Goal: Information Seeking & Learning: Learn about a topic

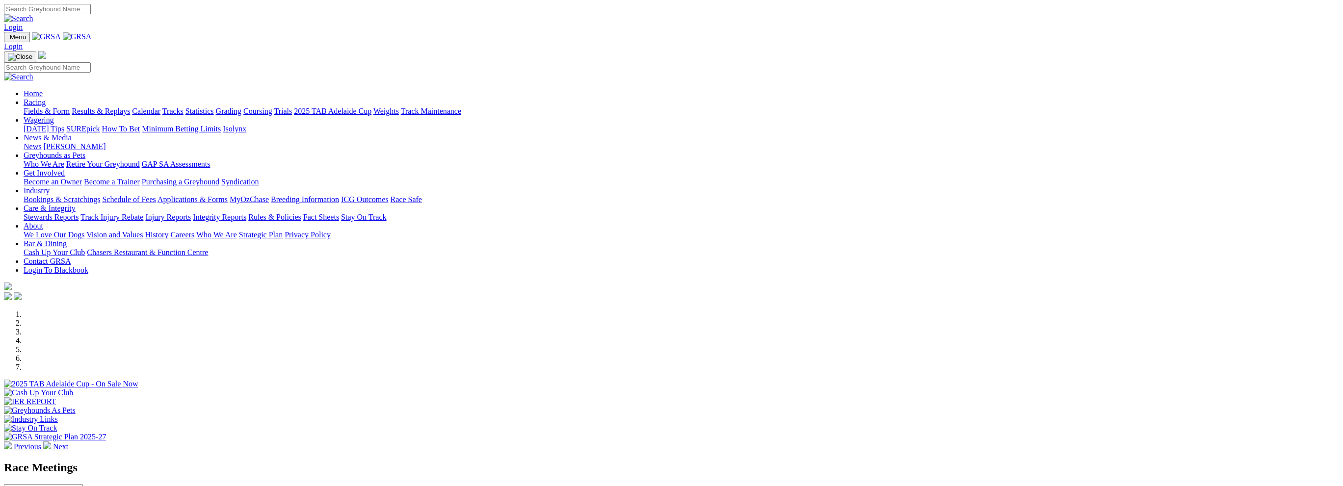
click at [46, 98] on link "Racing" at bounding box center [35, 102] width 22 height 8
click at [92, 41] on link at bounding box center [77, 36] width 29 height 8
click at [85, 151] on link "Greyhounds as Pets" at bounding box center [55, 155] width 62 height 8
click at [46, 98] on link "Racing" at bounding box center [35, 102] width 22 height 8
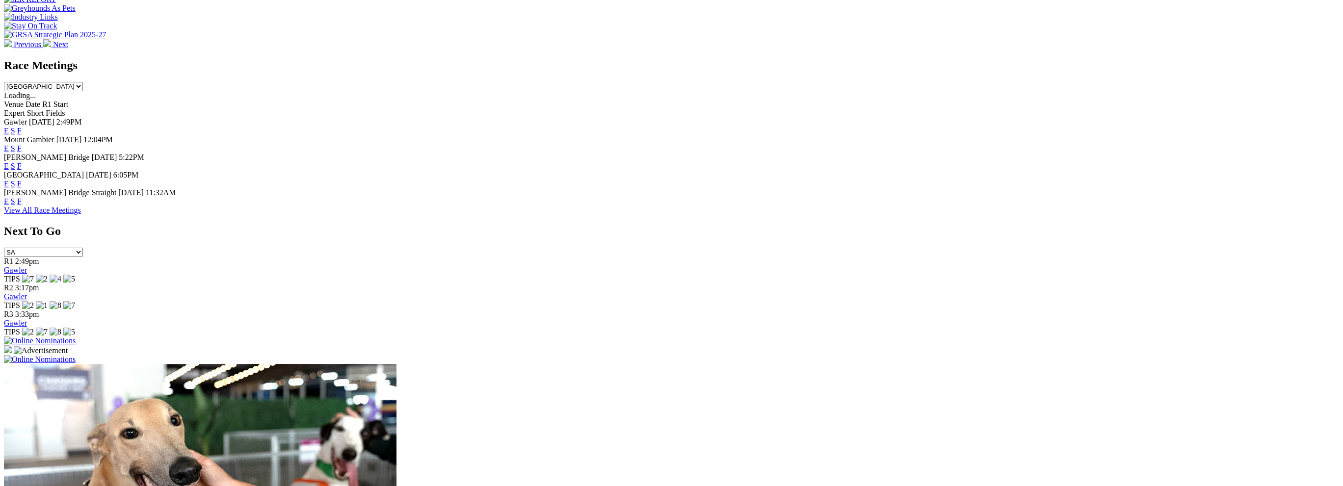
scroll to position [458, 0]
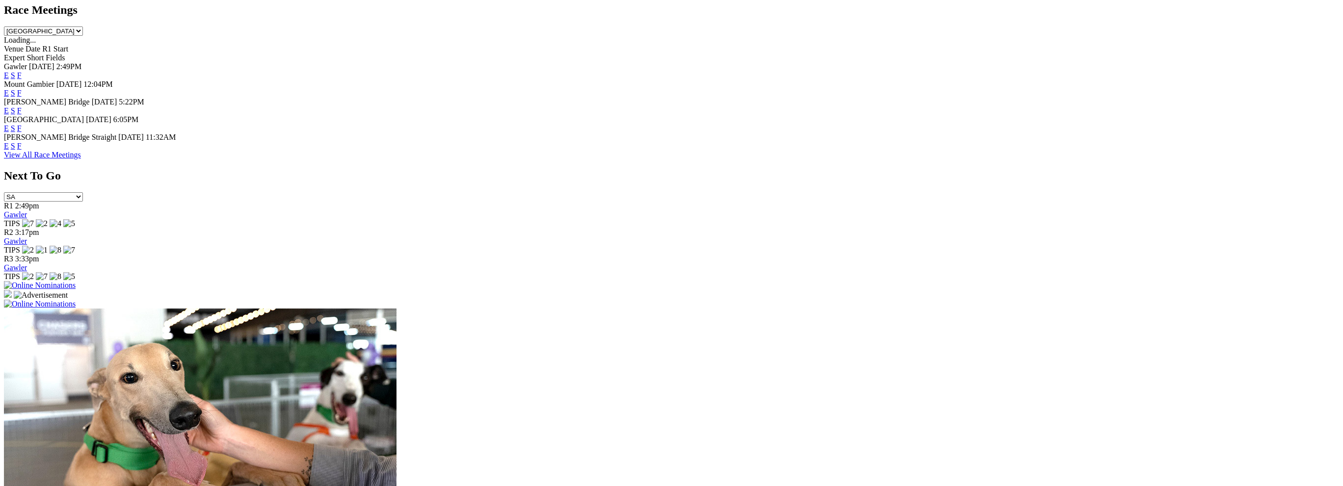
click at [81, 159] on link "View All Race Meetings" at bounding box center [42, 155] width 77 height 8
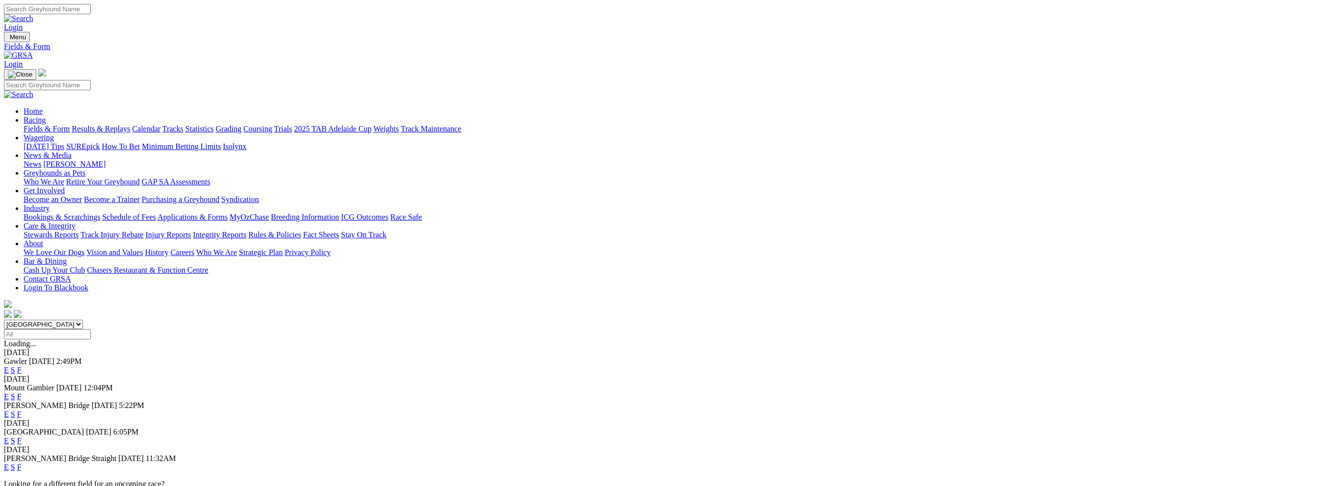
click at [91, 329] on input "Select date" at bounding box center [47, 334] width 87 height 10
type input "Yesterday, 2 Oct 2025"
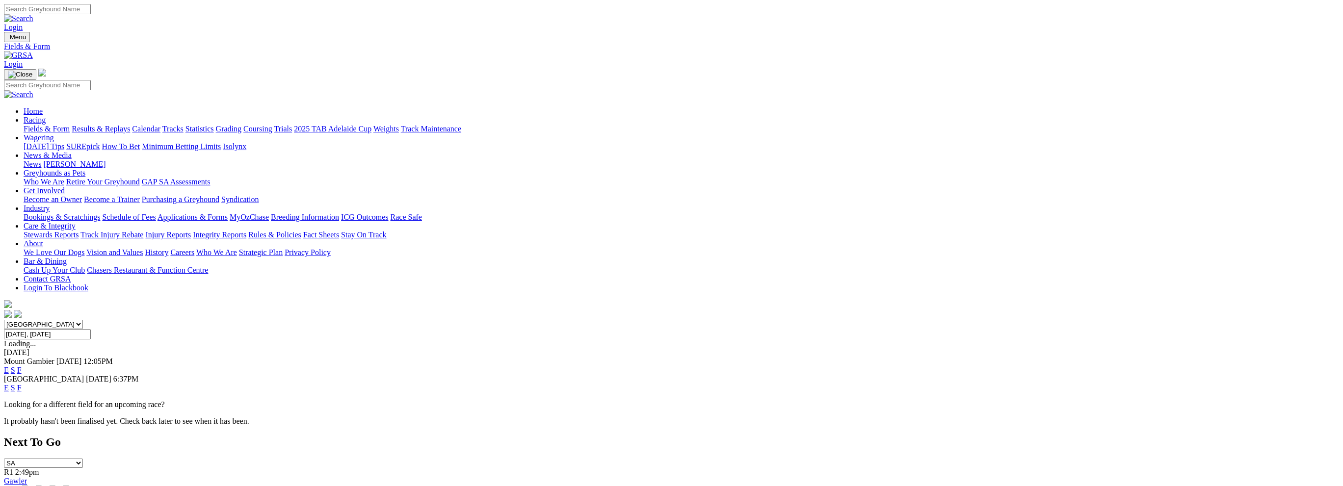
click at [9, 384] on link "E" at bounding box center [6, 388] width 5 height 8
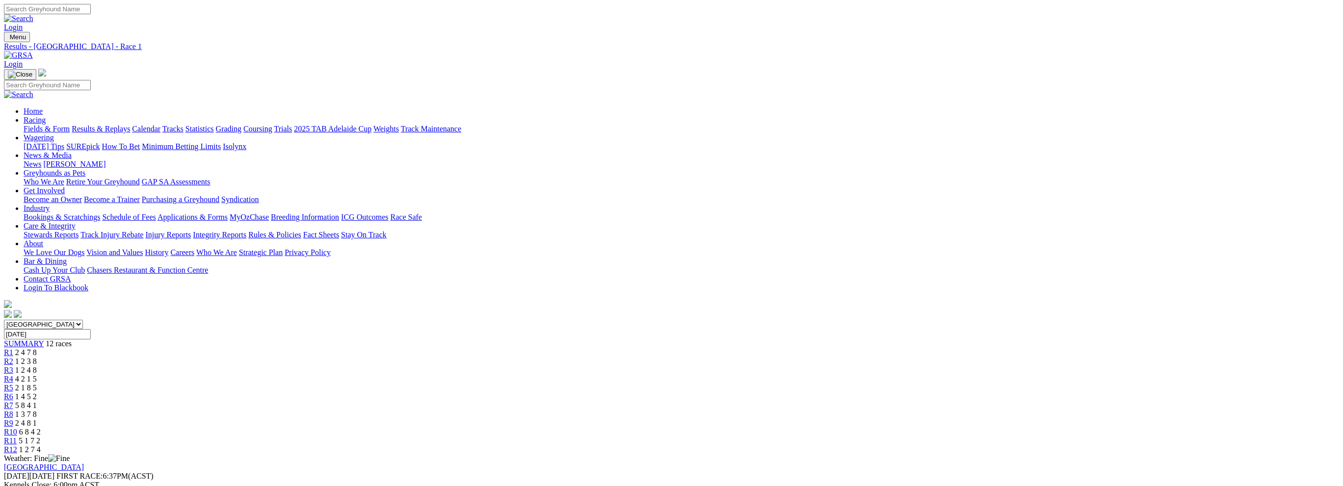
click at [503, 357] on div "R2 1 2 3 8" at bounding box center [671, 361] width 1335 height 9
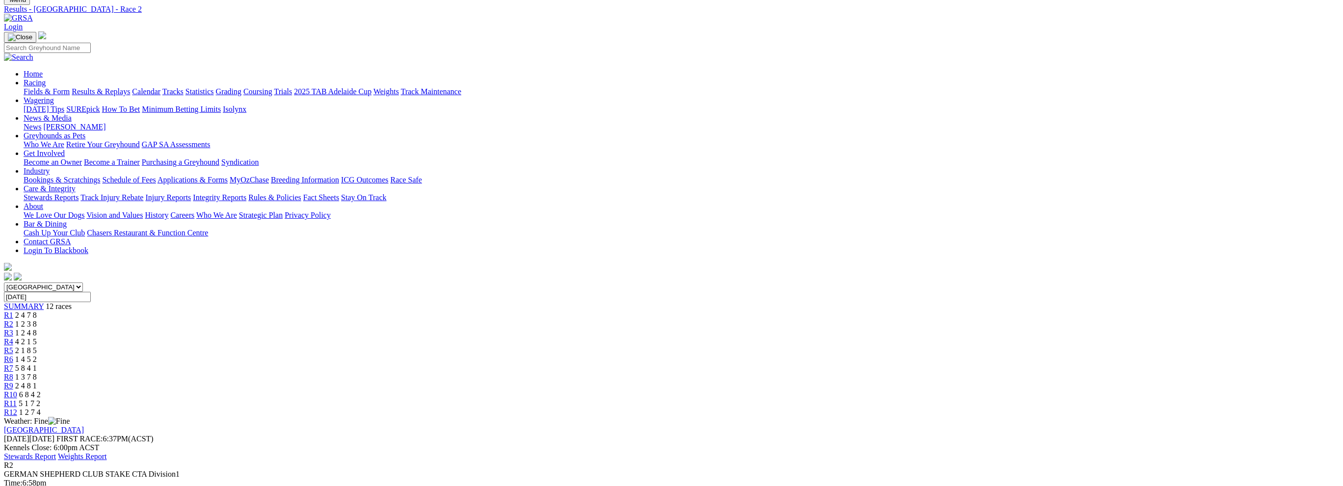
scroll to position [65, 0]
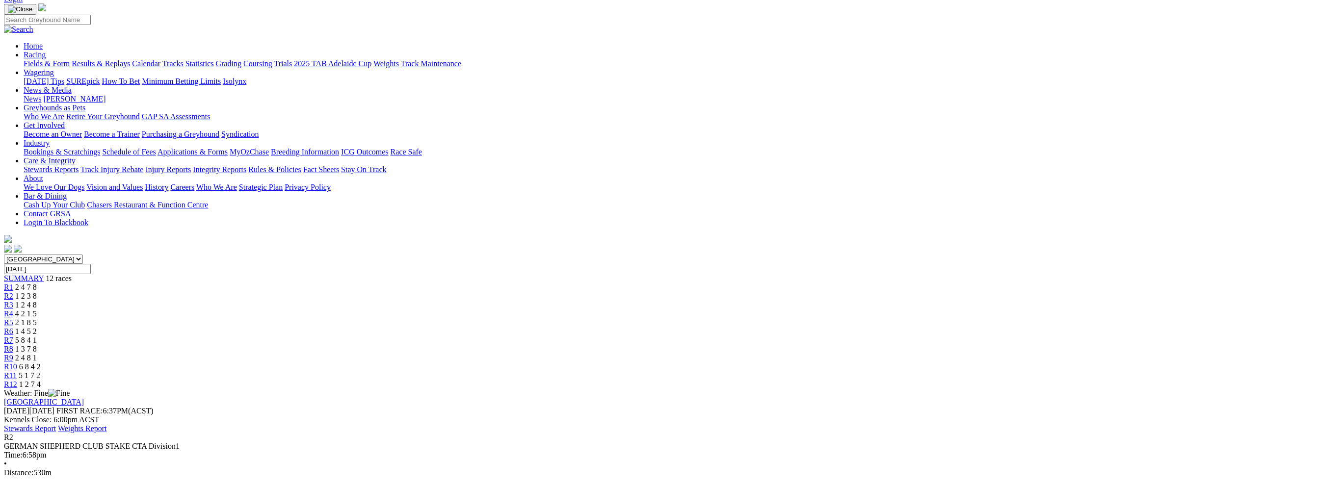
click at [13, 301] on span "R3" at bounding box center [8, 305] width 9 height 8
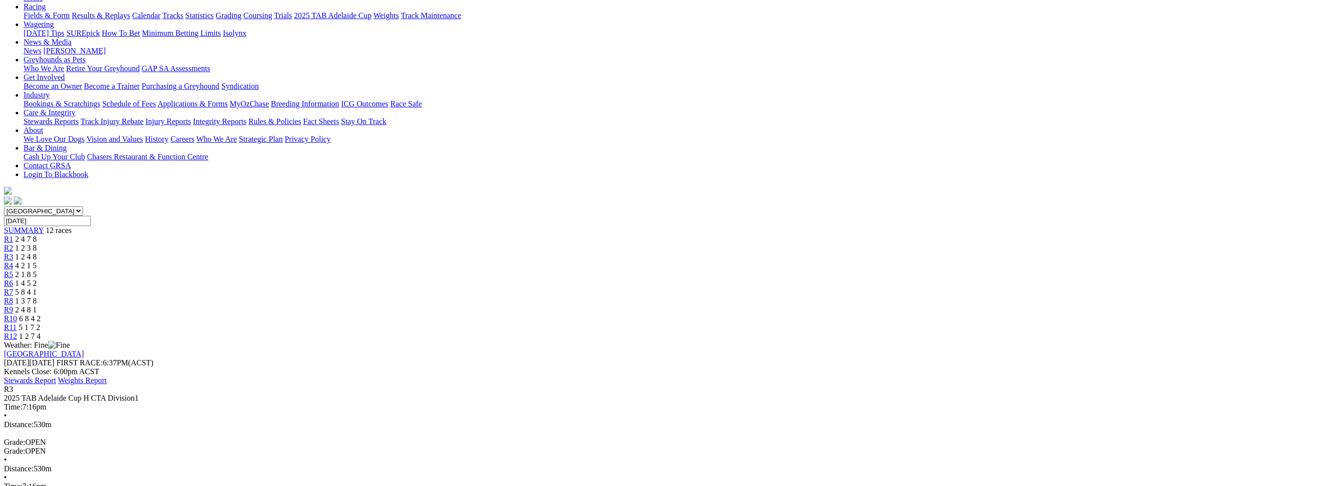
scroll to position [131, 0]
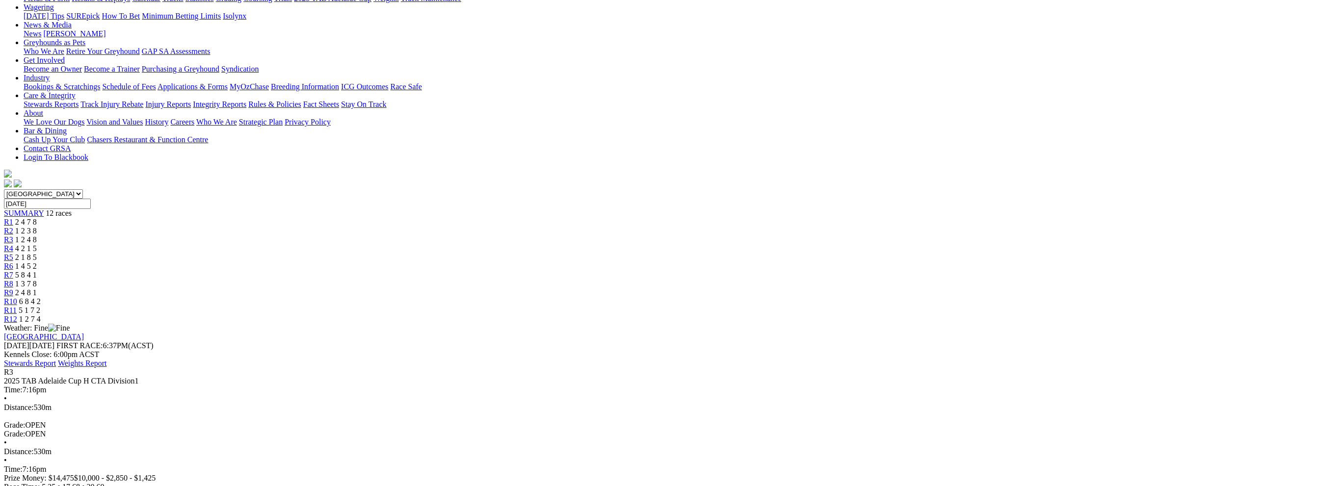
click at [597, 244] on div "R4 4 2 1 5" at bounding box center [671, 248] width 1335 height 9
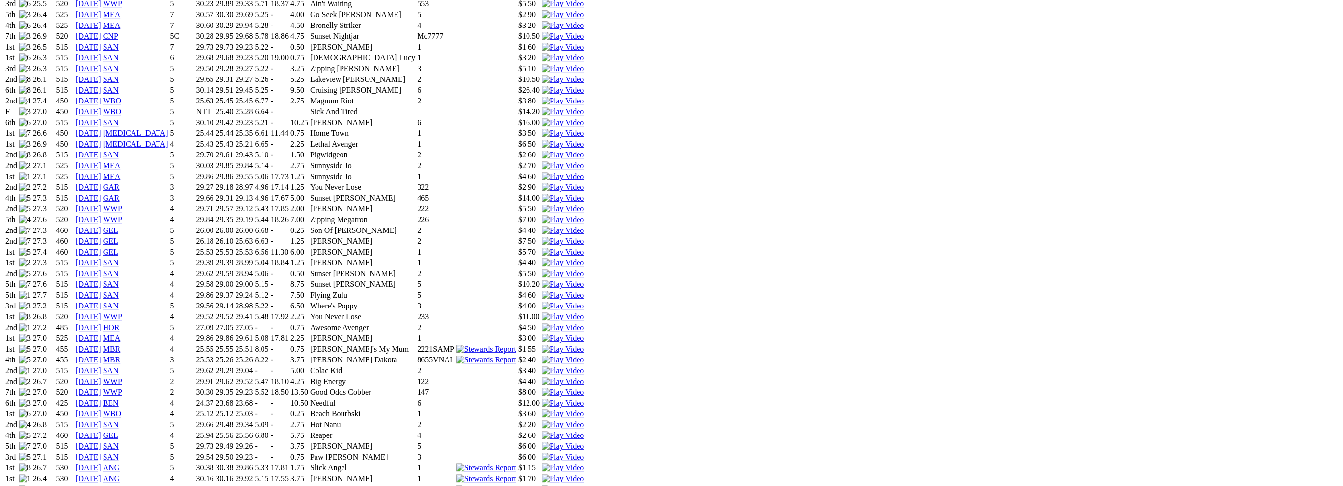
scroll to position [850, 0]
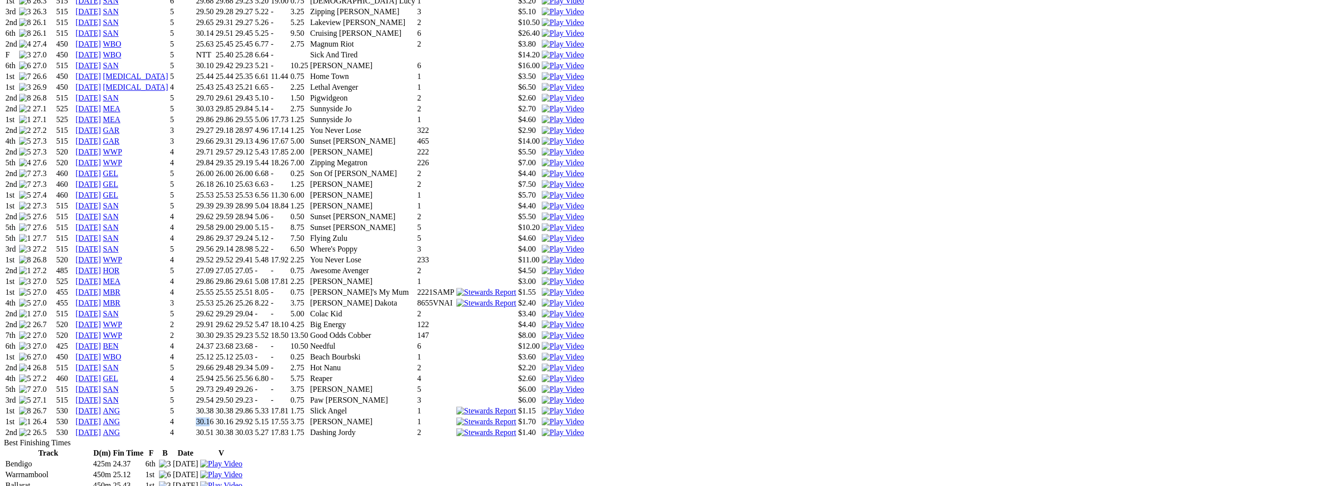
drag, startPoint x: 526, startPoint y: 284, endPoint x: 534, endPoint y: 288, distance: 9.7
click at [214, 417] on td "30.16" at bounding box center [204, 422] width 19 height 10
click at [214, 406] on td "30.38" at bounding box center [204, 411] width 19 height 10
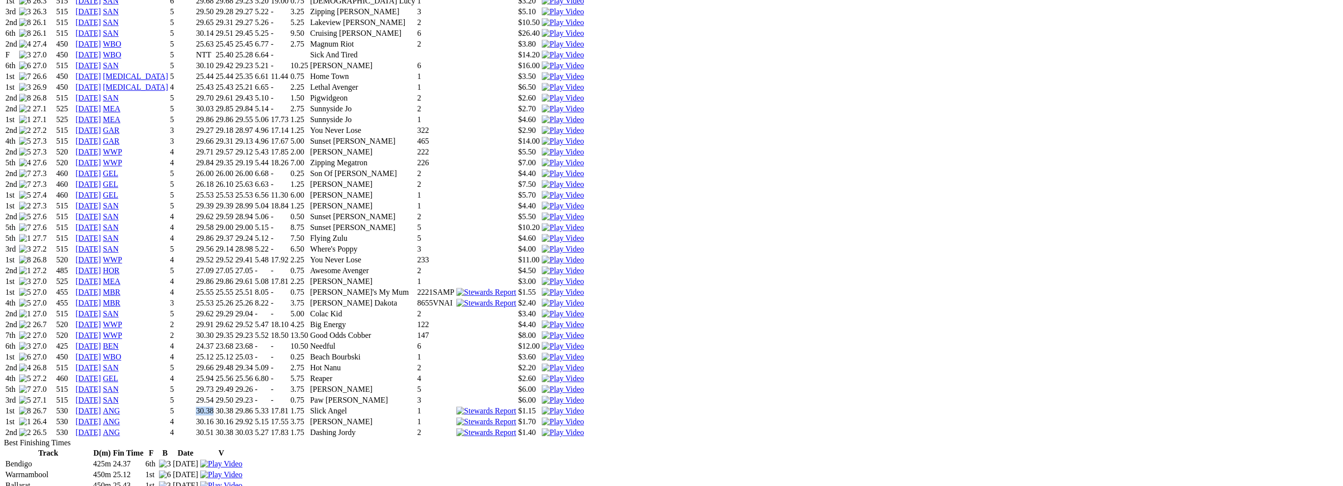
click at [214, 406] on td "30.38" at bounding box center [204, 411] width 19 height 10
click at [214, 417] on td "30.16" at bounding box center [204, 422] width 19 height 10
drag, startPoint x: 547, startPoint y: 300, endPoint x: 561, endPoint y: 301, distance: 14.3
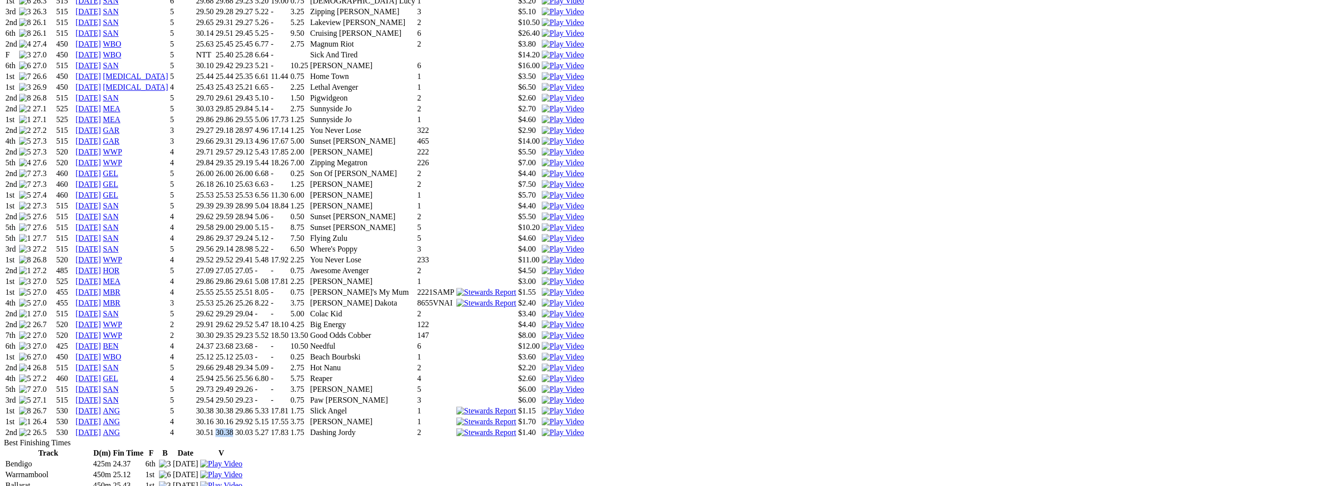
click at [234, 428] on td "30.38" at bounding box center [224, 433] width 19 height 10
click at [214, 428] on td "30.51" at bounding box center [204, 433] width 19 height 10
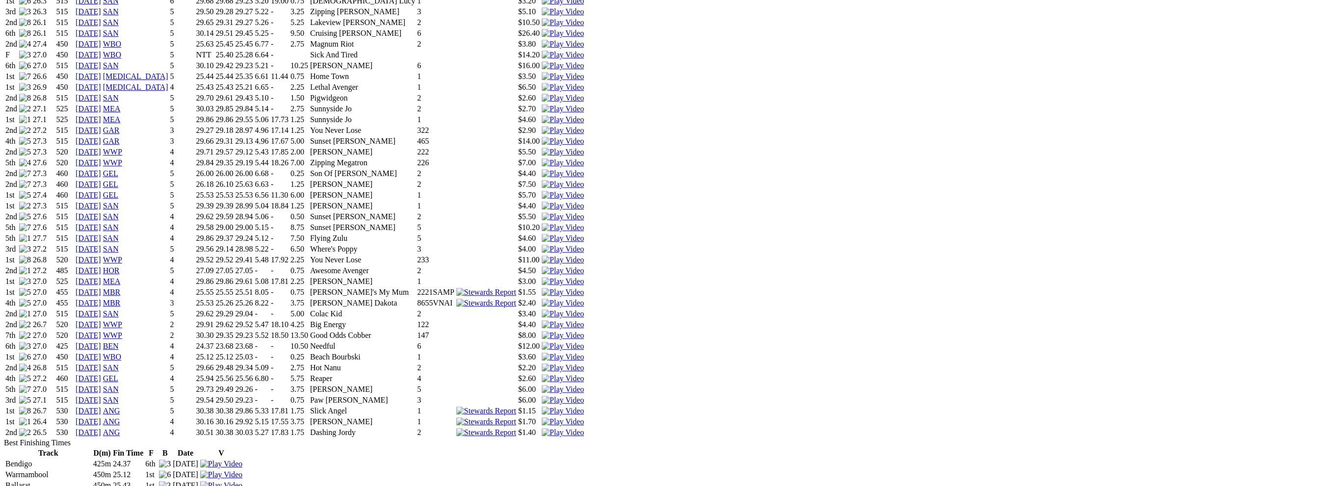
click at [214, 417] on td "30.16" at bounding box center [204, 422] width 19 height 10
